Goal: Task Accomplishment & Management: Use online tool/utility

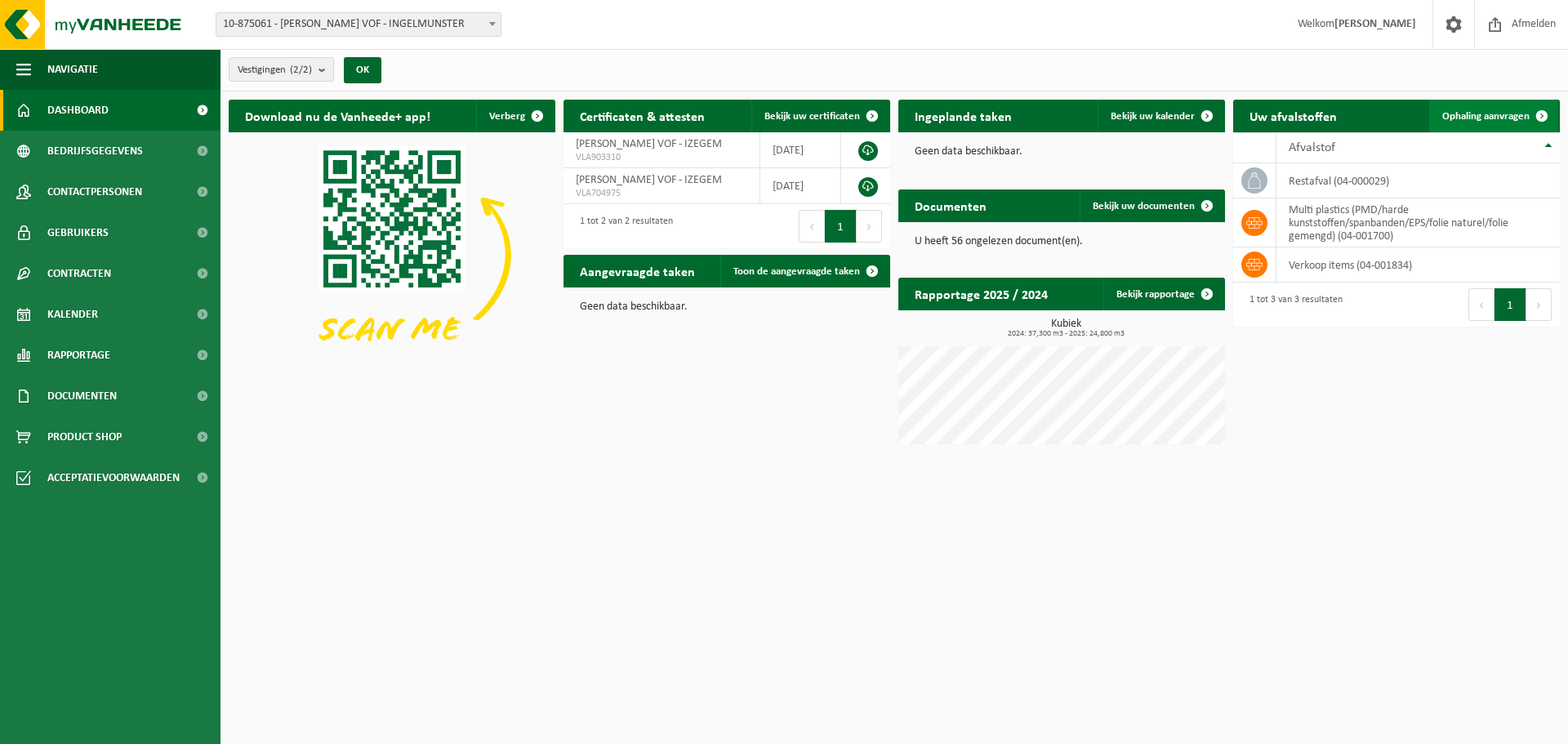
click at [1473, 120] on span "Ophaling aanvragen" at bounding box center [1486, 116] width 88 height 11
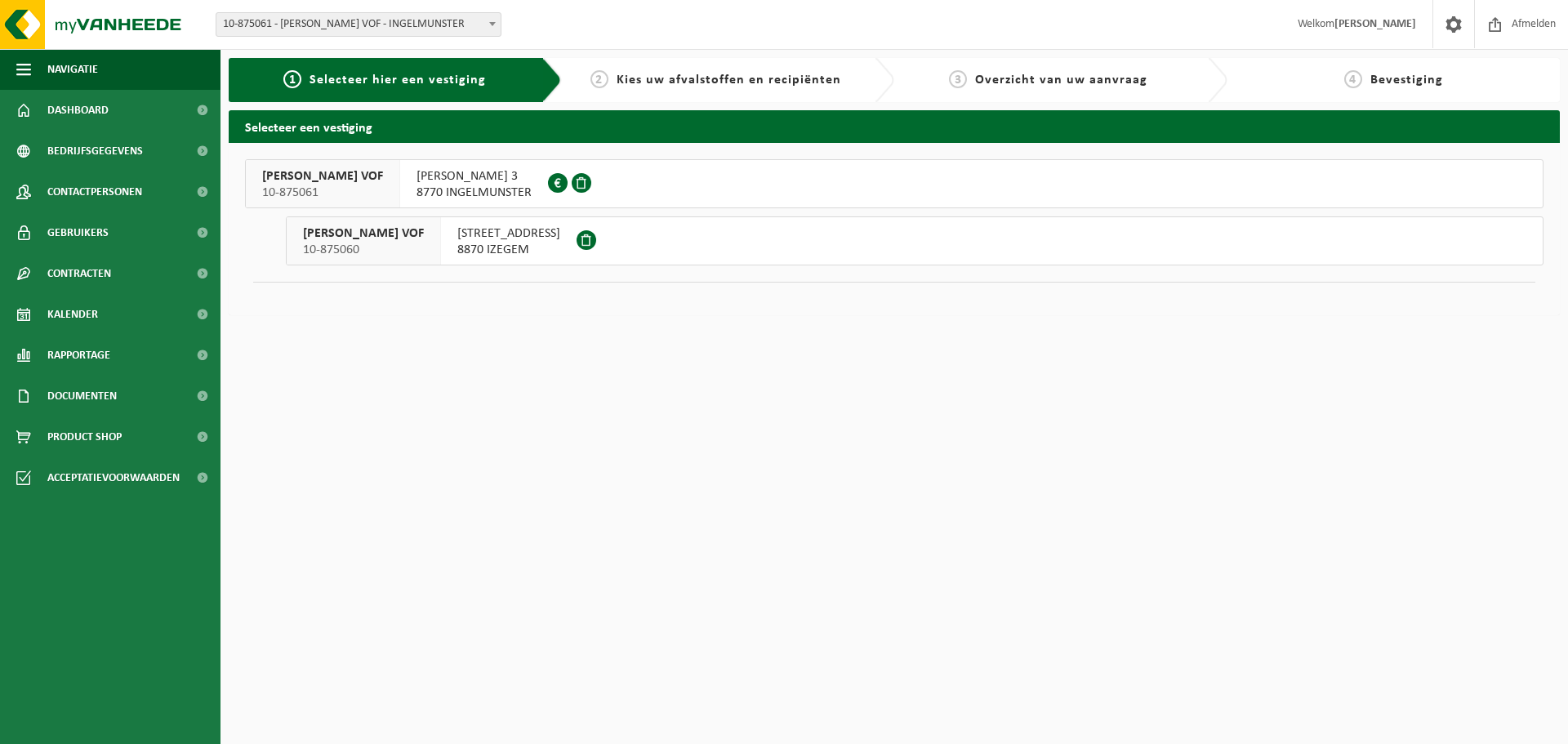
click at [522, 247] on span "8870 IZEGEM" at bounding box center [509, 249] width 103 height 16
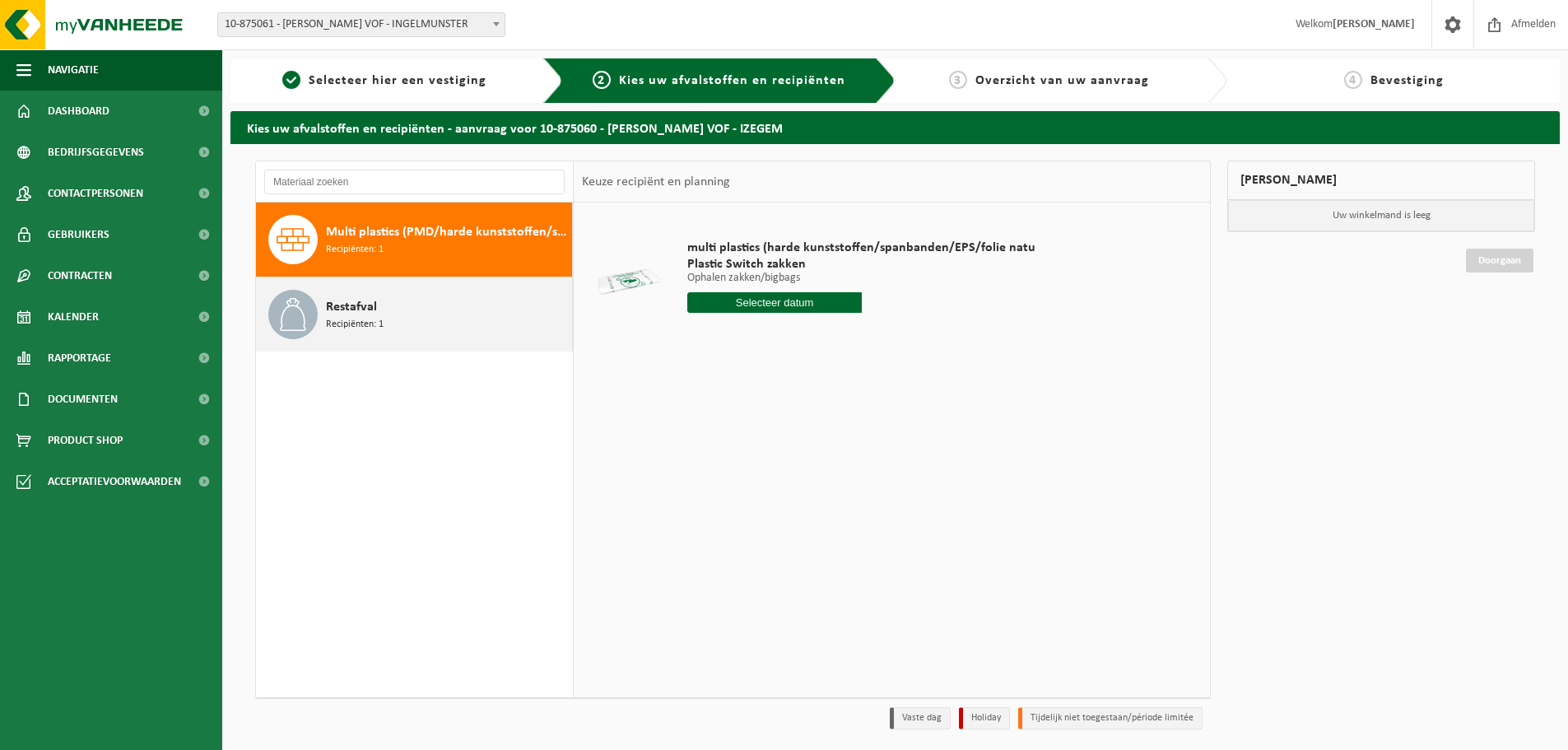
click at [381, 334] on div "Restafval Recipiënten: 1" at bounding box center [447, 314] width 242 height 49
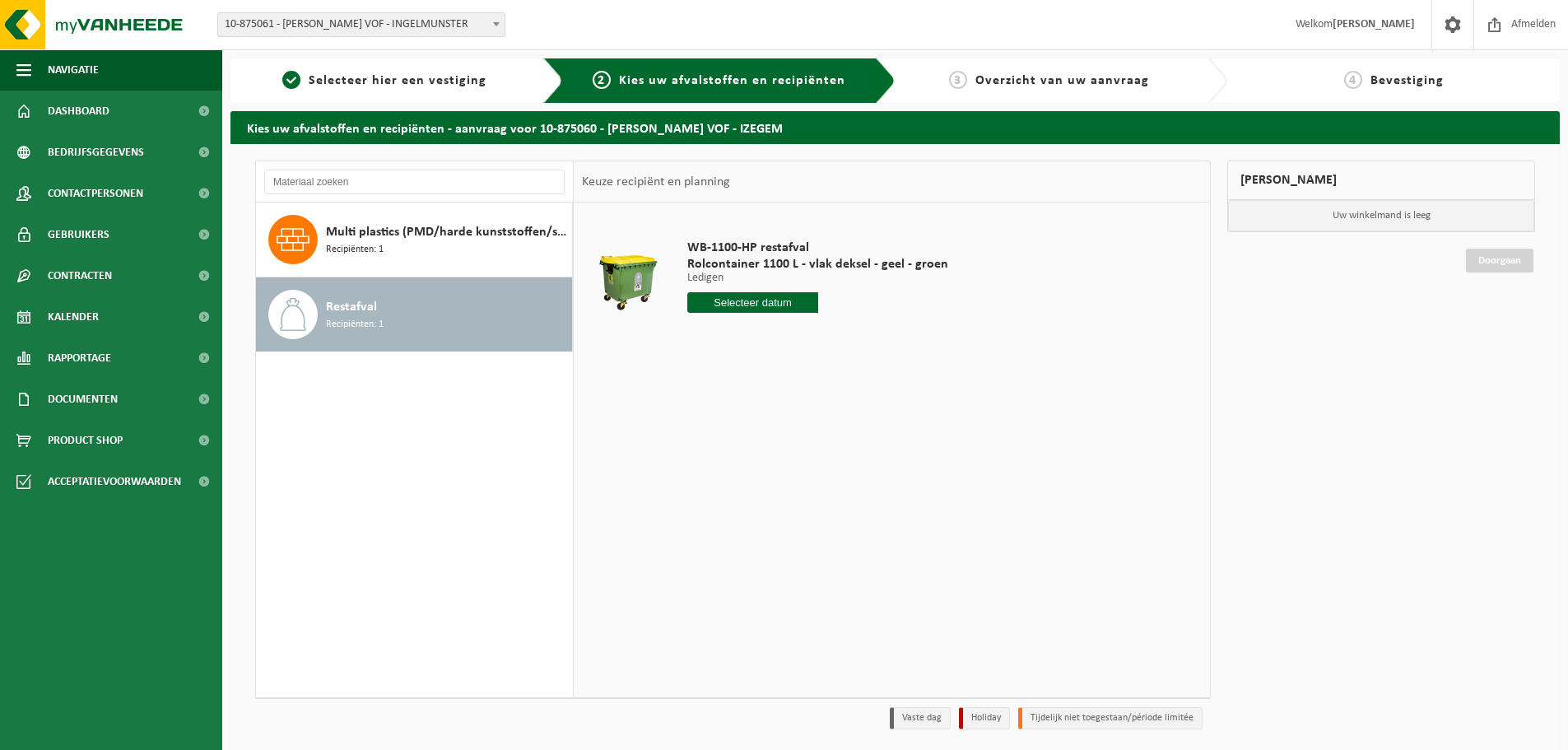
click at [753, 308] on input "text" at bounding box center [752, 302] width 131 height 20
click at [706, 477] on div "22" at bounding box center [702, 475] width 29 height 26
type input "Van 2025-09-22"
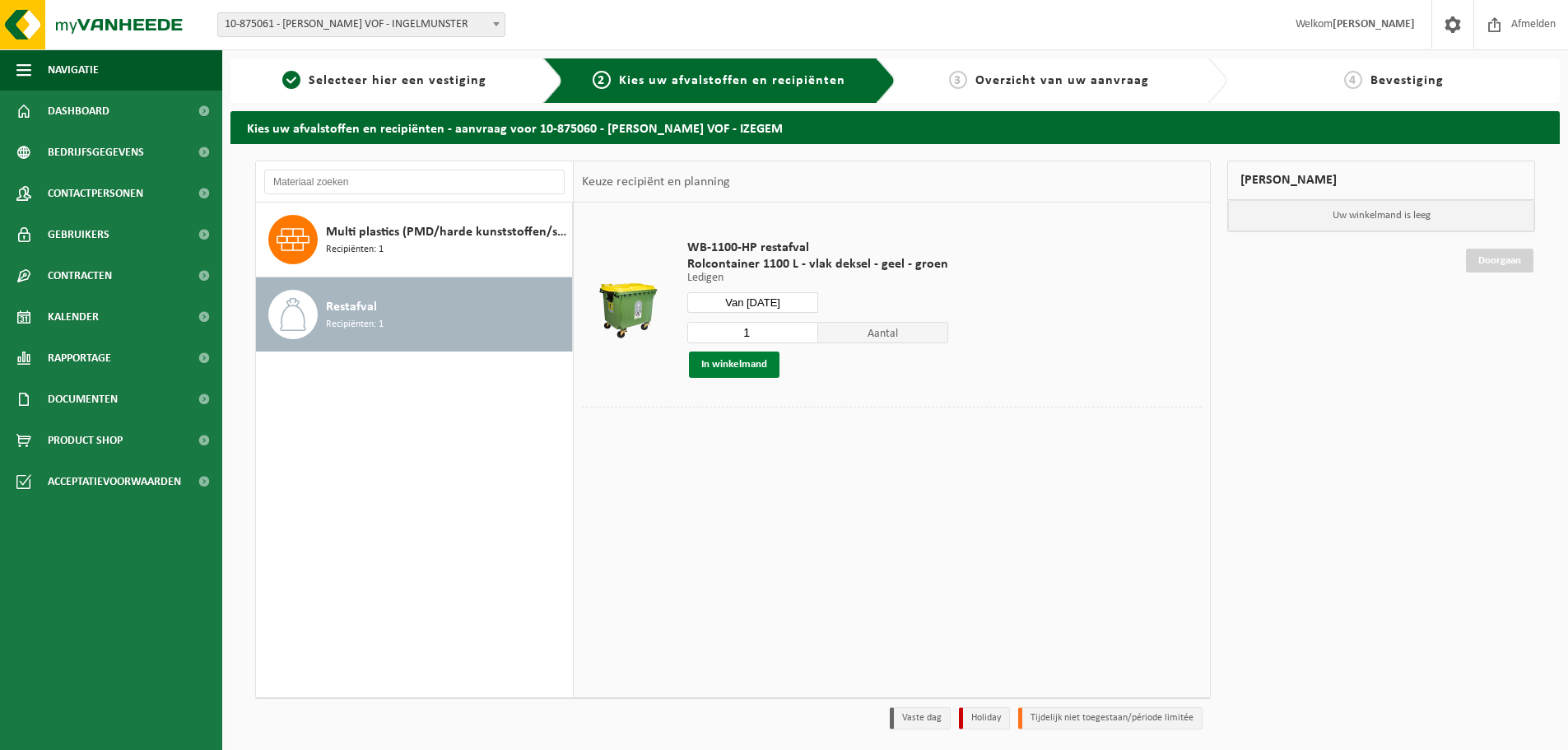
click at [745, 368] on button "In winkelmand" at bounding box center [733, 364] width 91 height 26
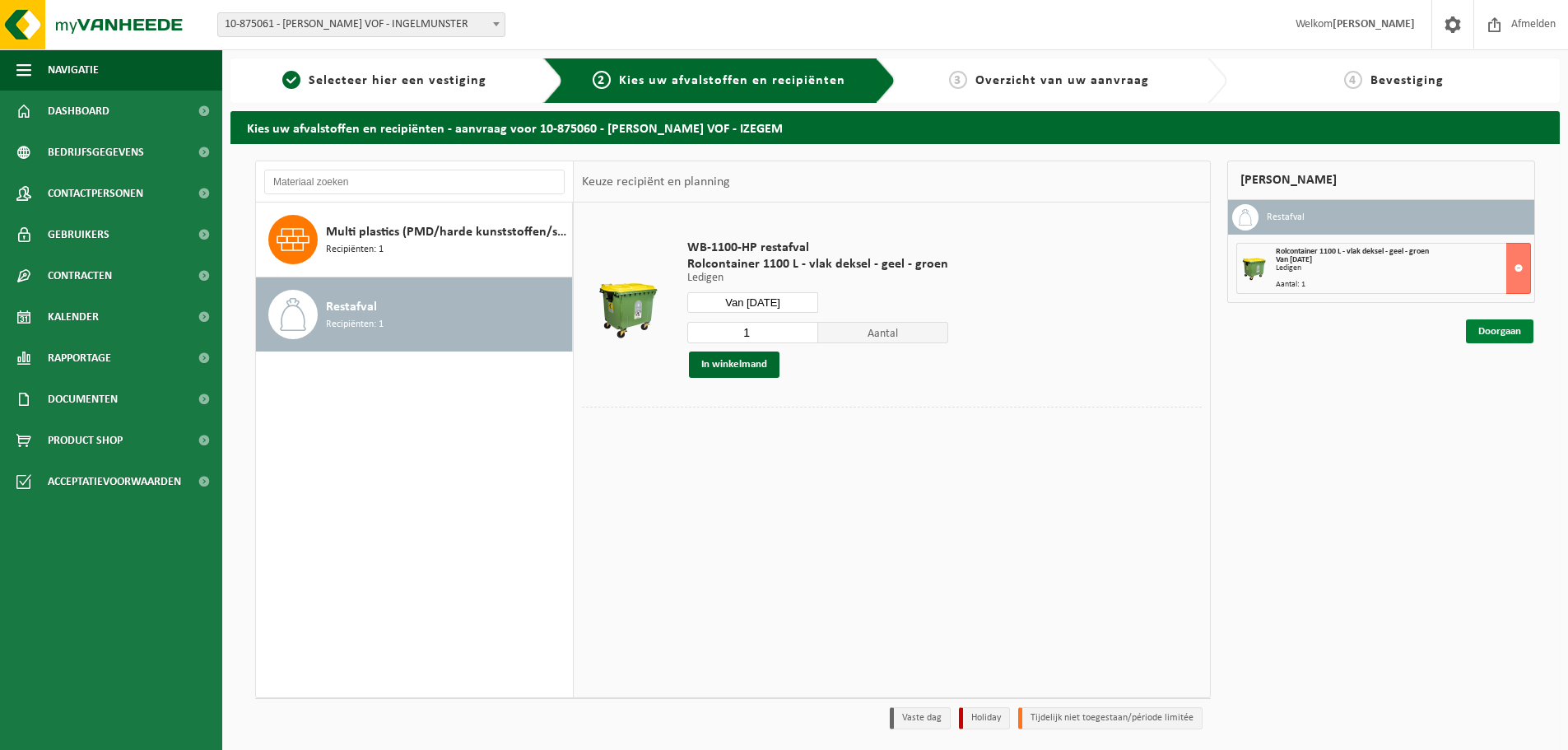
click at [1491, 335] on link "Doorgaan" at bounding box center [1498, 331] width 67 height 24
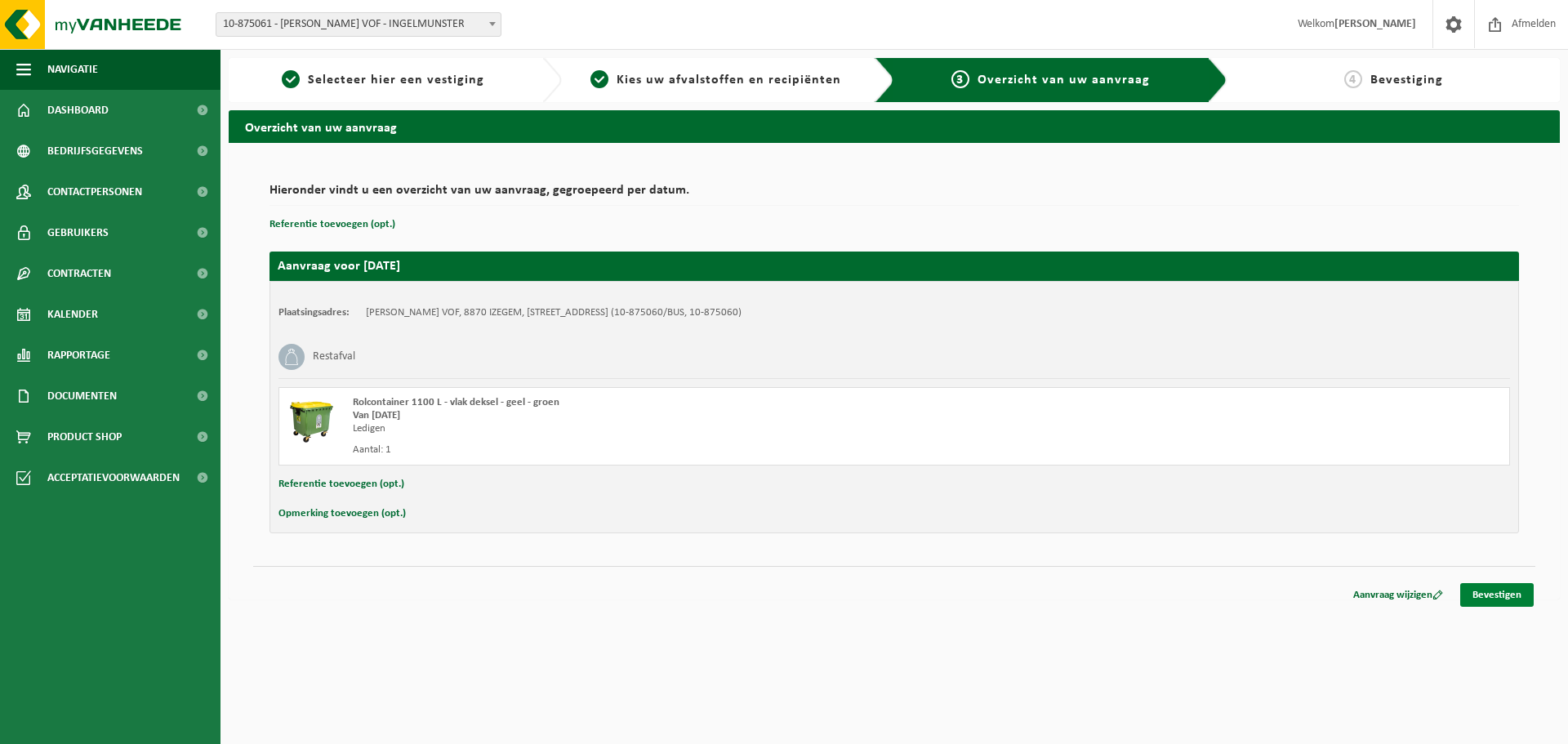
click at [1500, 597] on link "Bevestigen" at bounding box center [1496, 595] width 73 height 24
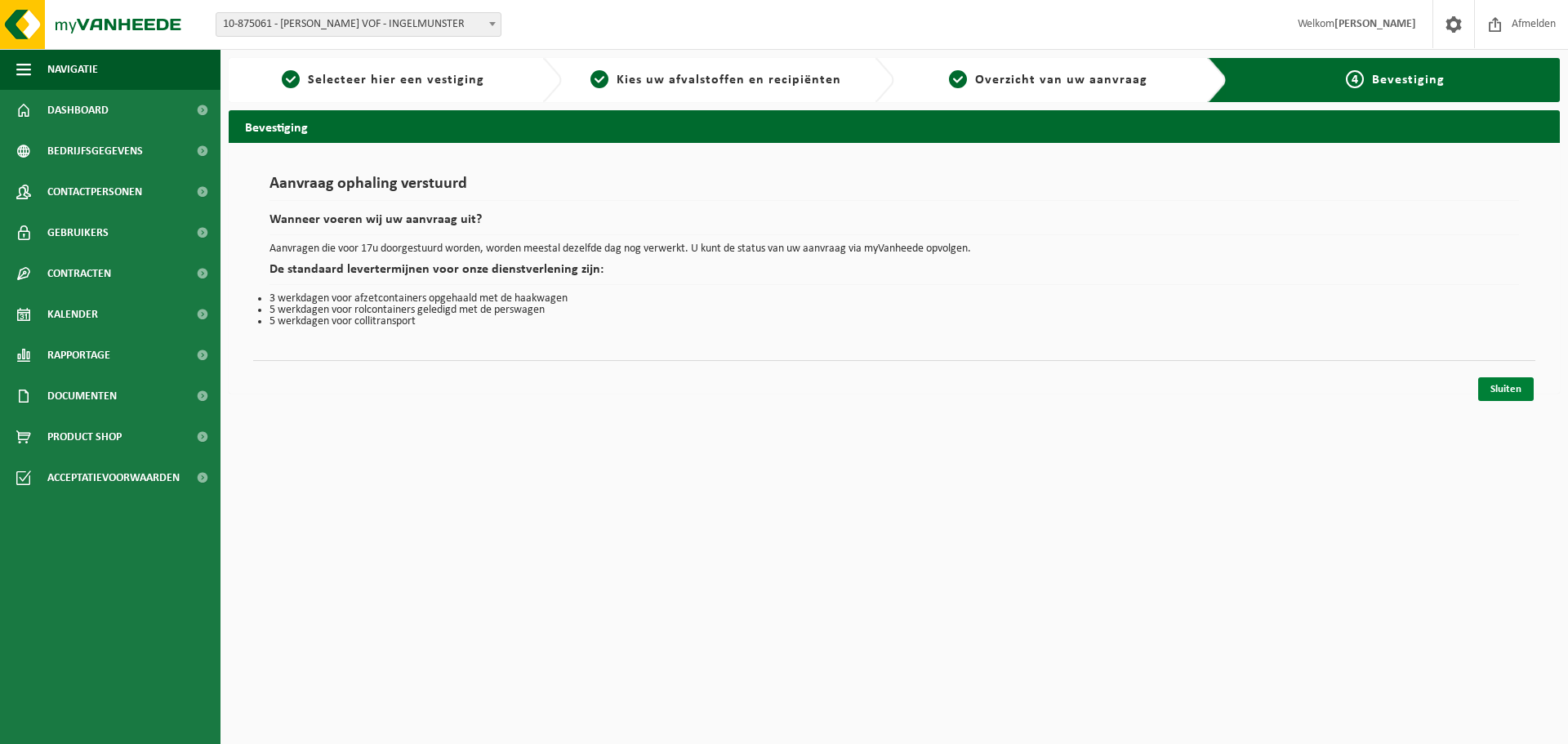
click at [1509, 391] on link "Sluiten" at bounding box center [1506, 389] width 56 height 24
